Goal: Information Seeking & Learning: Understand process/instructions

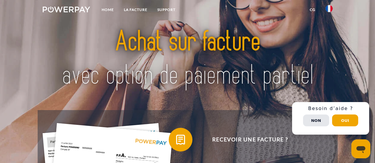
click at [328, 8] on img at bounding box center [328, 8] width 7 height 7
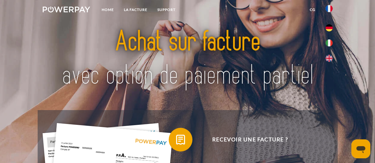
click at [267, 25] on img at bounding box center [187, 58] width 261 height 85
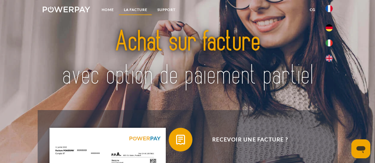
click at [134, 9] on link "LA FACTURE" at bounding box center [135, 9] width 33 height 11
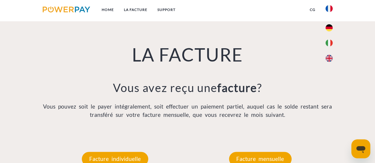
scroll to position [445, 0]
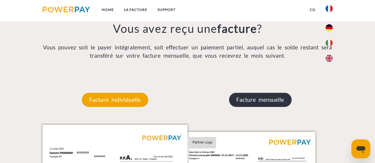
click at [271, 107] on p "Facture mensuelle" at bounding box center [260, 100] width 63 height 14
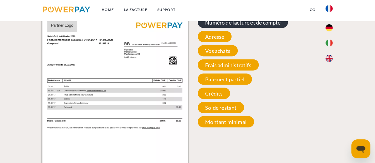
scroll to position [564, 0]
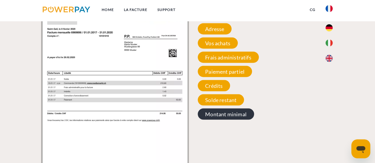
click at [226, 119] on span "Montant minimal" at bounding box center [226, 114] width 56 height 11
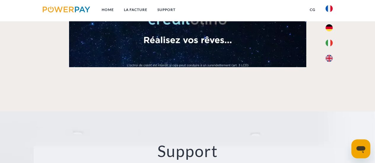
scroll to position [771, 0]
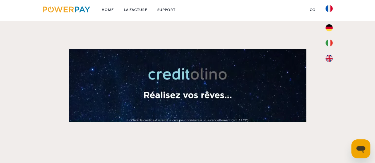
click at [180, 90] on video at bounding box center [187, 85] width 237 height 73
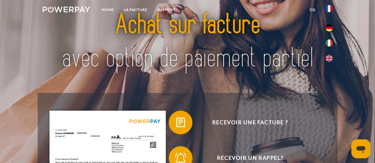
scroll to position [0, 0]
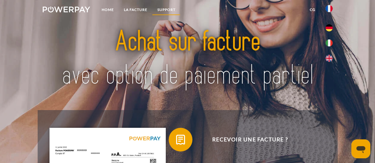
click at [169, 10] on link "Support" at bounding box center [166, 9] width 28 height 11
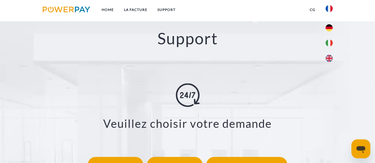
scroll to position [999, 0]
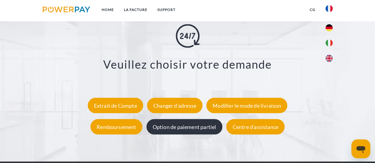
click at [181, 128] on div "Option de paiement partiel" at bounding box center [184, 126] width 76 height 15
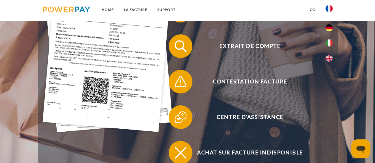
scroll to position [0, 0]
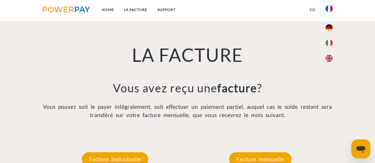
scroll to position [386, 0]
